Goal: Information Seeking & Learning: Learn about a topic

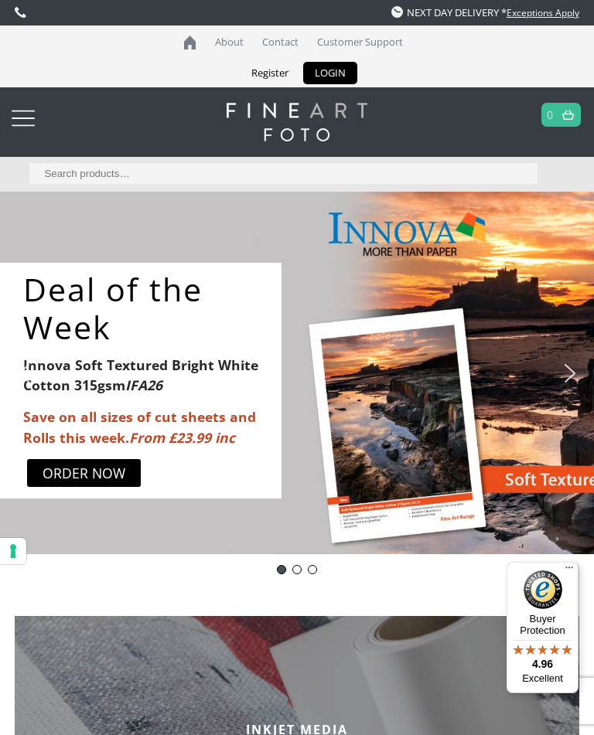
click at [360, 408] on div "Slider" at bounding box center [437, 381] width 281 height 236
click at [377, 376] on div "Slider" at bounding box center [437, 381] width 281 height 236
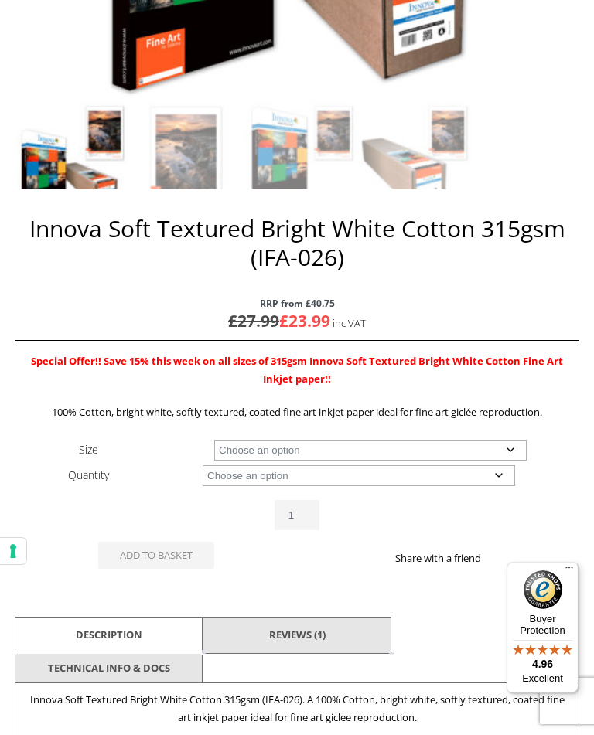
click at [510, 449] on select "Choose an option A4 Sheet A3 Sheet A3+ Sheet A2 Sheet 17" Wide Roll 24" Wide Ro…" at bounding box center [370, 450] width 312 height 21
select select "a3-sheet-2"
click at [503, 476] on select "Choose an option 25 Sheets" at bounding box center [359, 476] width 312 height 21
select select "25-sheets"
select select "a3-sheet-2"
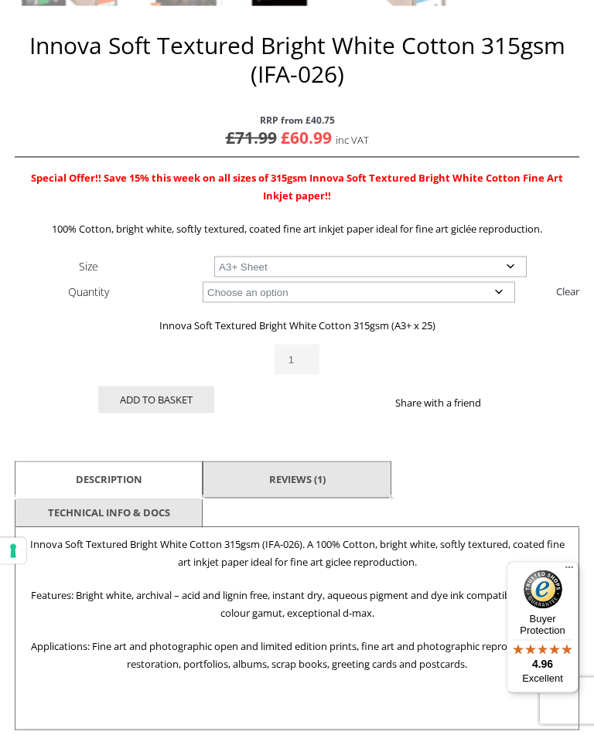
scroll to position [762, 0]
click at [116, 479] on link "Description" at bounding box center [109, 480] width 67 height 28
click at [107, 518] on link "TECHNICAL INFO & DOCS" at bounding box center [109, 513] width 122 height 28
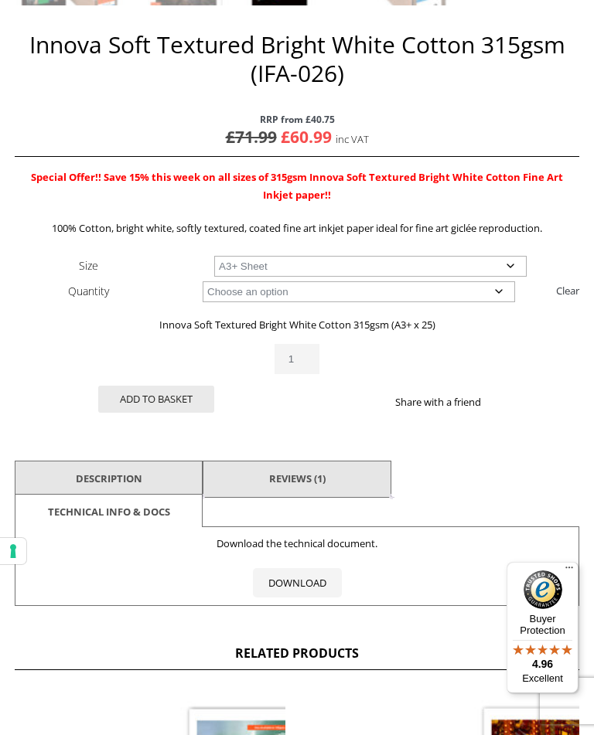
click at [295, 474] on link "Reviews (1)" at bounding box center [297, 480] width 56 height 28
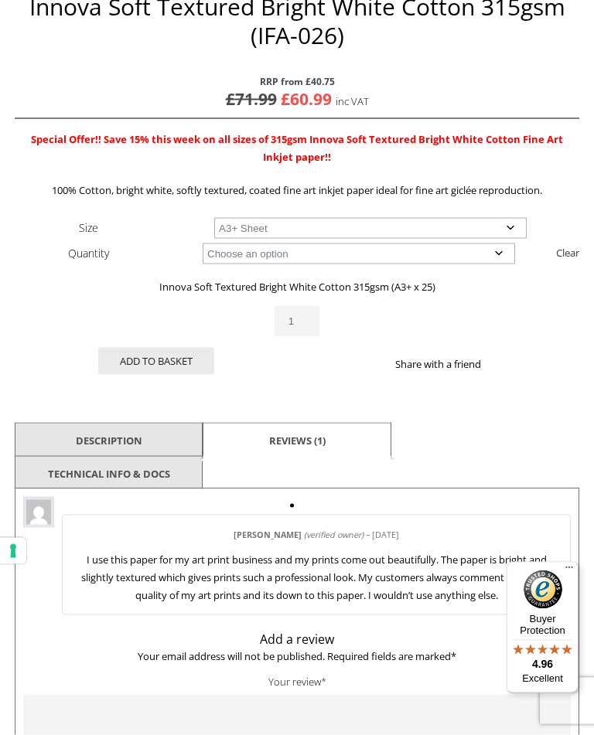
scroll to position [800, 0]
click at [101, 432] on link "Description" at bounding box center [109, 442] width 67 height 28
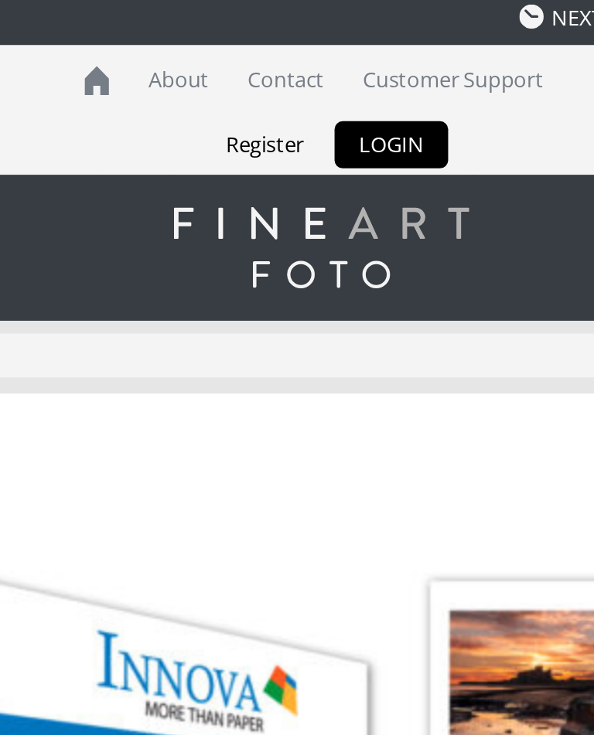
scroll to position [0, 0]
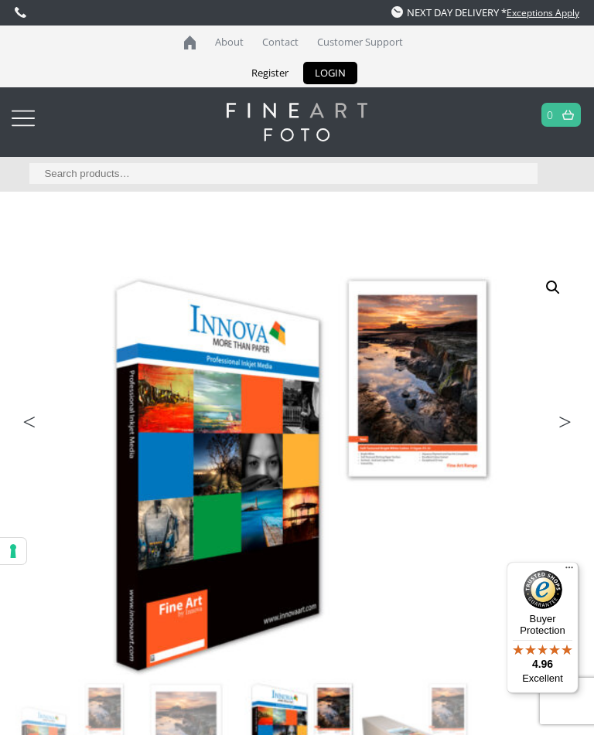
click at [33, 111] on div at bounding box center [23, 118] width 23 height 31
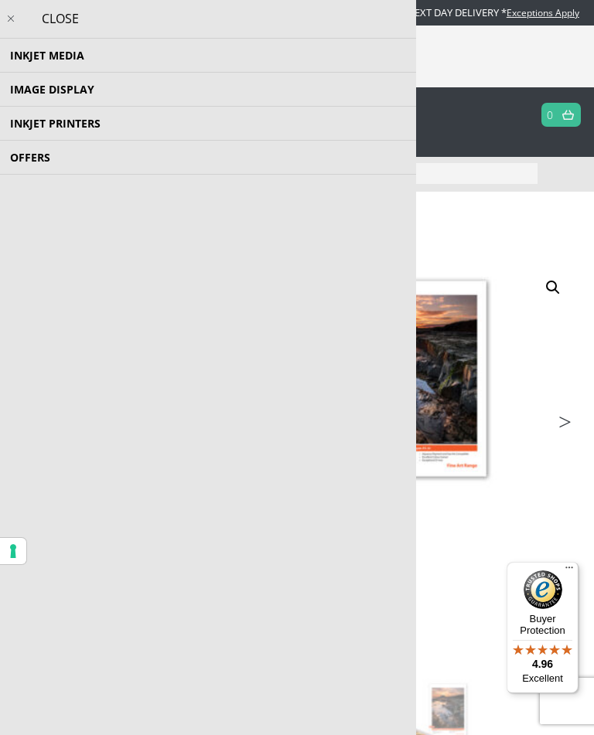
click at [65, 62] on li "Inkjet Media Inkjet Fine Art Paper Inkjet Photo Paper Sample Packs Inkjet Canva…" at bounding box center [208, 56] width 416 height 34
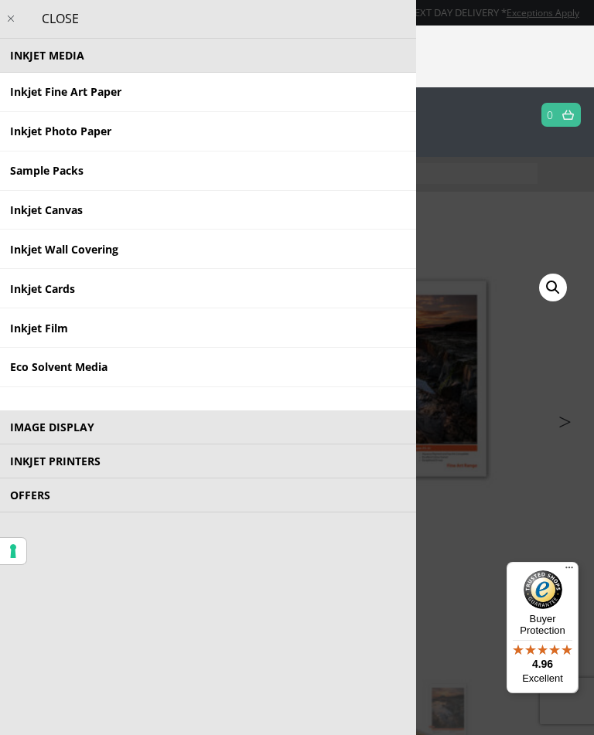
click at [80, 92] on link "Inkjet Fine Art Paper" at bounding box center [208, 92] width 416 height 39
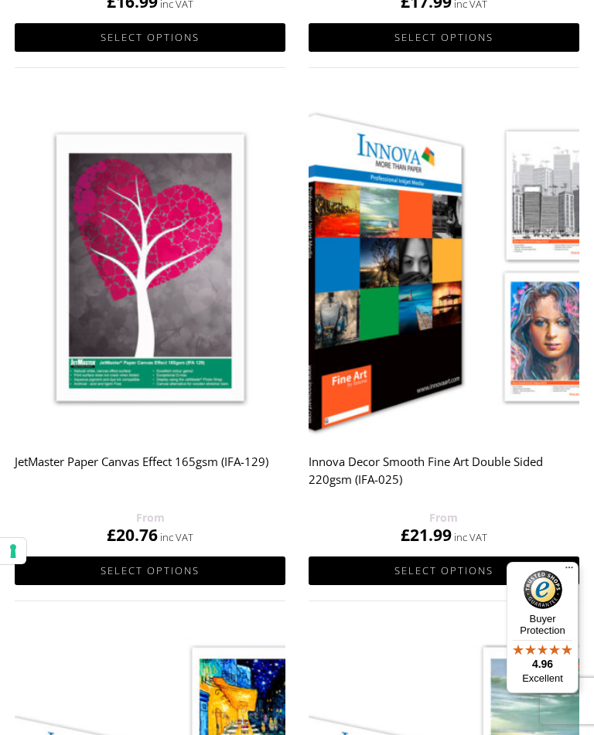
scroll to position [1340, 0]
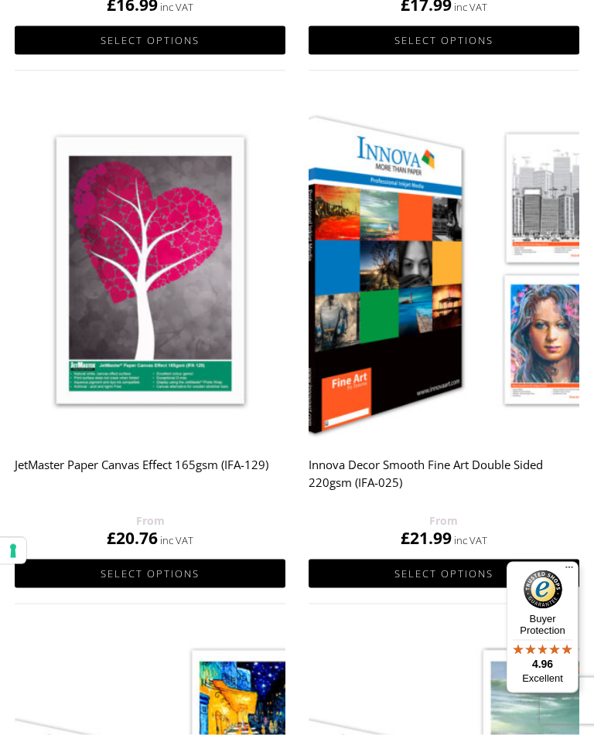
click at [189, 336] on img at bounding box center [150, 270] width 271 height 339
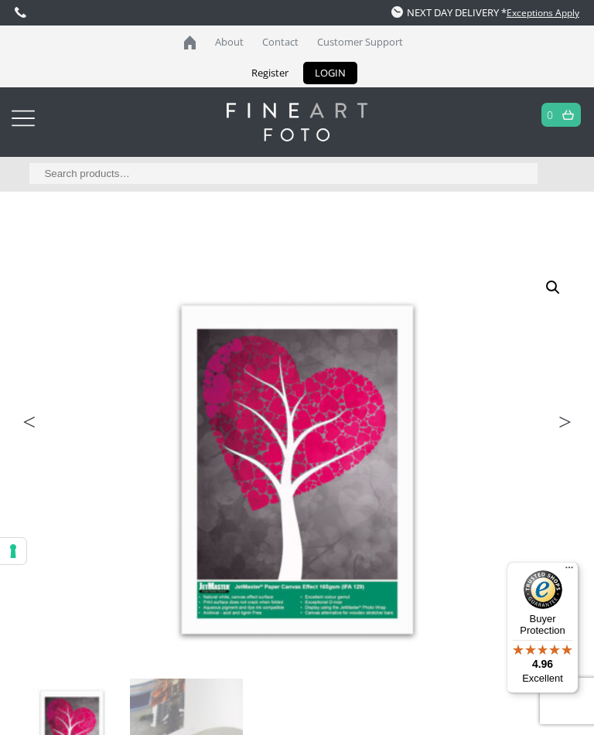
click at [370, 39] on link "Customer Support" at bounding box center [359, 42] width 101 height 33
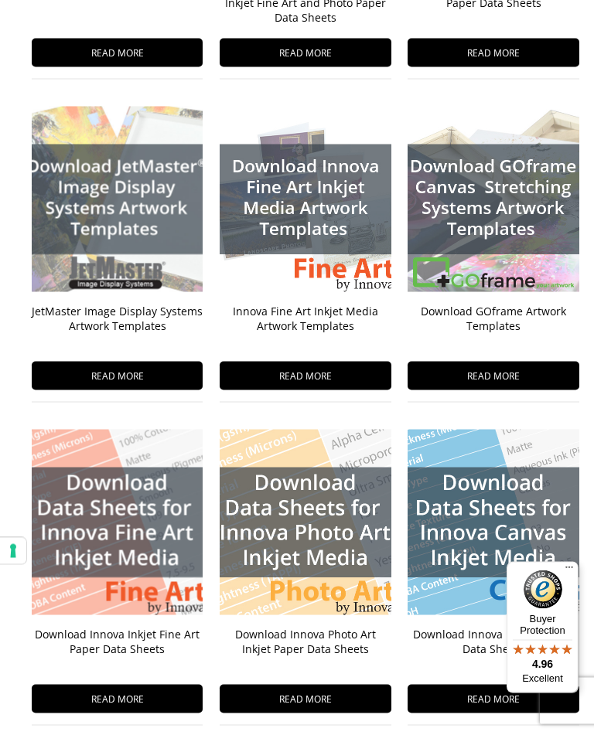
scroll to position [526, 0]
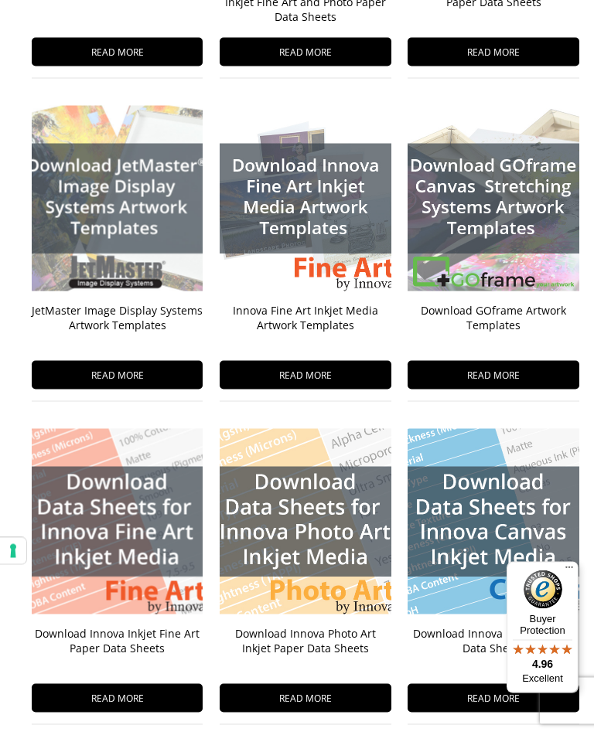
click at [304, 375] on span "READ MORE" at bounding box center [305, 375] width 171 height 29
